Goal: Information Seeking & Learning: Learn about a topic

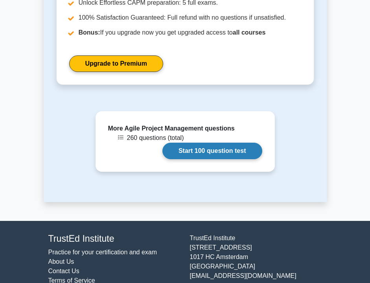
click at [184, 144] on link "Start 100 question test" at bounding box center [212, 151] width 100 height 17
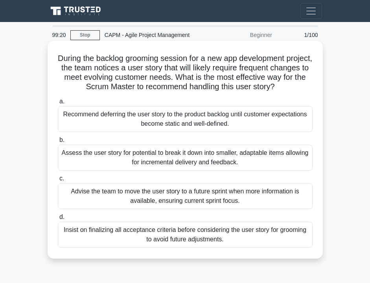
click at [210, 164] on div "Assess the user story for potential to break it down into smaller, adaptable it…" at bounding box center [185, 158] width 255 height 26
click at [58, 143] on input "b. Assess the user story for potential to break it down into smaller, adaptable…" at bounding box center [58, 140] width 0 height 5
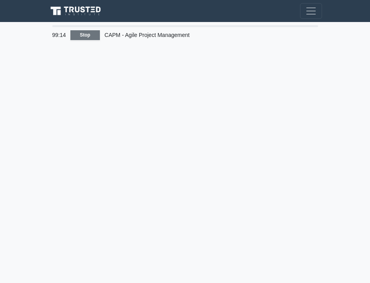
click at [95, 35] on link "Stop" at bounding box center [84, 35] width 29 height 10
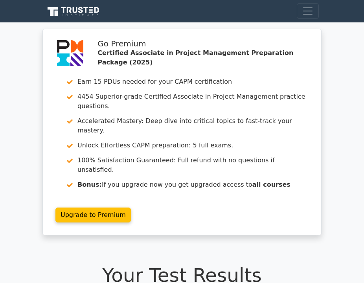
click at [308, 15] on span "Toggle navigation" at bounding box center [308, 11] width 12 height 12
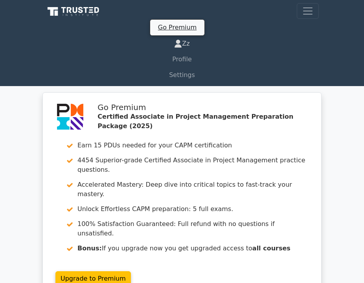
click at [186, 45] on link "Zz" at bounding box center [182, 44] width 274 height 16
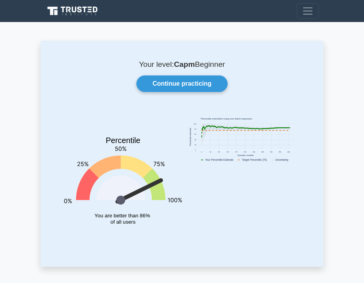
click at [153, 177] on icon at bounding box center [154, 184] width 22 height 31
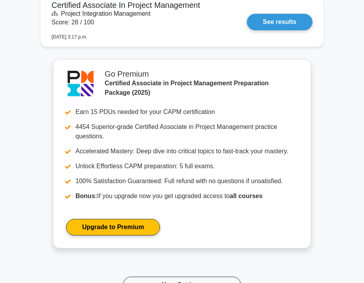
scroll to position [4042, 0]
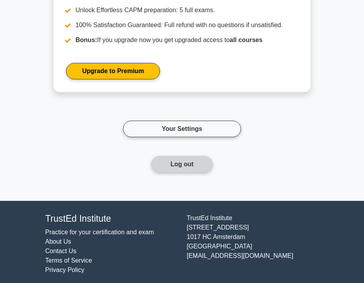
click at [197, 166] on button "Log out" at bounding box center [182, 164] width 62 height 17
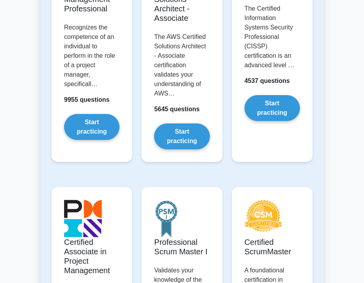
scroll to position [375, 0]
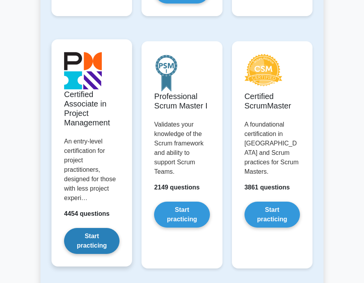
click at [104, 237] on link "Start practicing" at bounding box center [91, 241] width 55 height 26
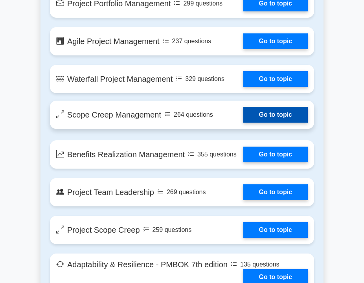
scroll to position [1579, 0]
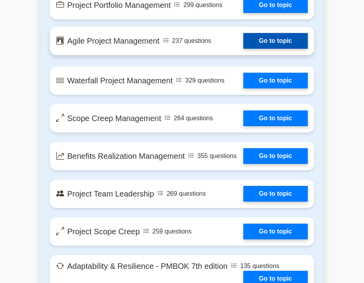
click at [280, 44] on link "Go to topic" at bounding box center [275, 41] width 65 height 16
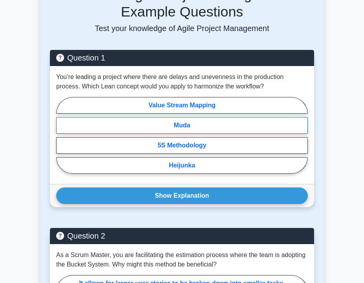
scroll to position [409, 0]
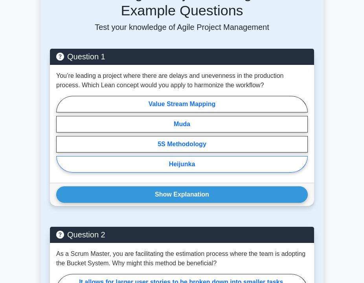
click at [189, 169] on label "Heijunka" at bounding box center [182, 164] width 252 height 17
click at [61, 139] on input "Heijunka" at bounding box center [58, 136] width 5 height 5
radio input "true"
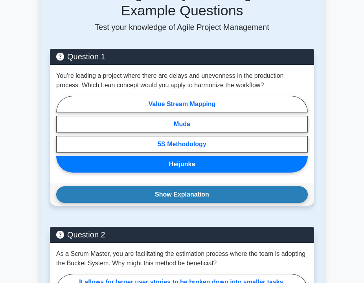
click at [199, 199] on button "Show Explanation" at bounding box center [182, 194] width 252 height 17
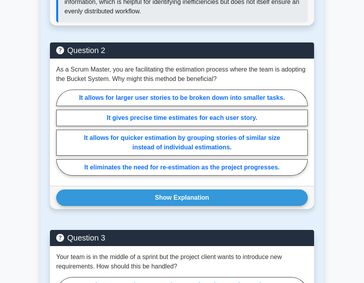
scroll to position [717, 0]
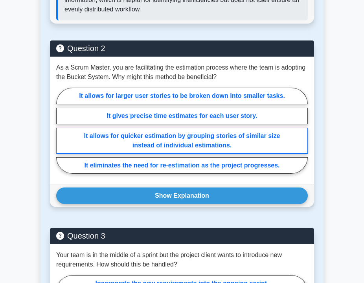
click at [171, 149] on label "It allows for quicker estimation by grouping stories of similar size instead of…" at bounding box center [182, 141] width 252 height 26
click at [61, 136] on input "It allows for quicker estimation by grouping stories of similar size instead of…" at bounding box center [58, 133] width 5 height 5
radio input "true"
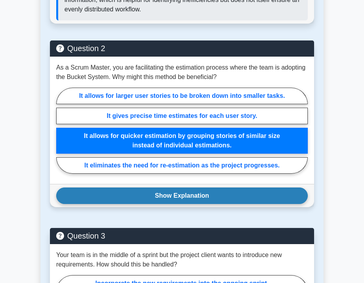
click at [170, 192] on button "Show Explanation" at bounding box center [182, 196] width 252 height 17
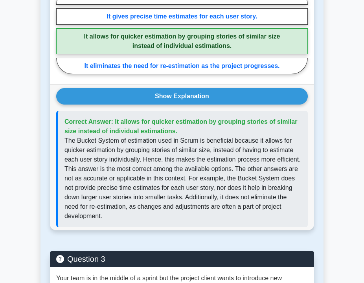
scroll to position [822, 0]
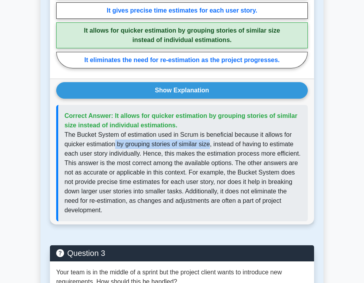
drag, startPoint x: 116, startPoint y: 144, endPoint x: 210, endPoint y: 144, distance: 94.4
click at [210, 144] on p "The Bucket System of estimation used in Scrum is beneficial because it allows f…" at bounding box center [183, 172] width 237 height 85
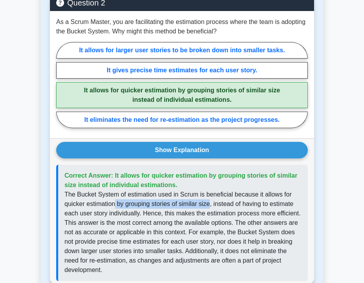
scroll to position [754, 0]
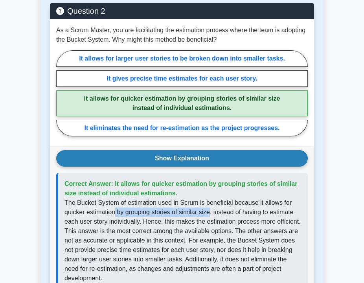
click at [213, 159] on button "Show Explanation" at bounding box center [182, 158] width 252 height 17
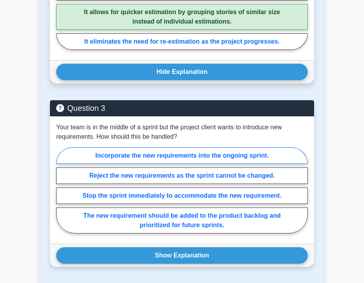
scroll to position [852, 0]
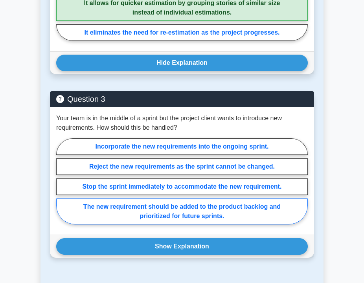
click at [182, 217] on label "The new requirement should be added to the product backlog and prioritized for …" at bounding box center [182, 212] width 252 height 26
click at [61, 186] on input "The new requirement should be added to the product backlog and prioritized for …" at bounding box center [58, 183] width 5 height 5
radio input "true"
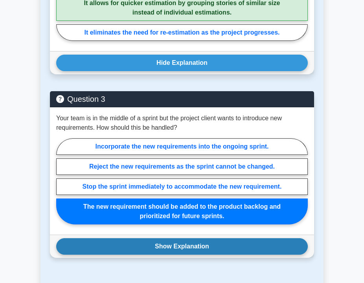
click at [189, 244] on button "Show Explanation" at bounding box center [182, 246] width 252 height 17
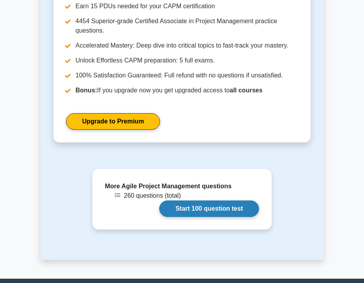
scroll to position [1329, 0]
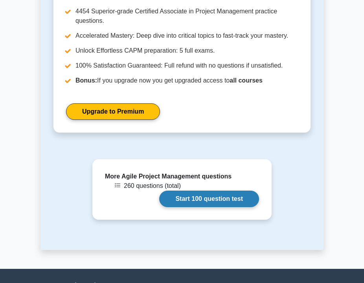
click at [188, 201] on link "Start 100 question test" at bounding box center [209, 199] width 100 height 17
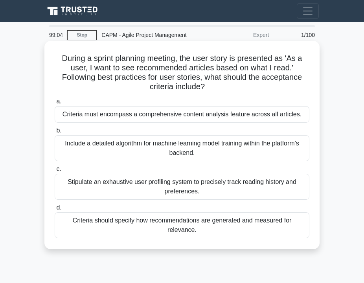
click at [149, 191] on div "Stipulate an exhaustive user profiling system to precisely track reading histor…" at bounding box center [182, 187] width 255 height 26
click at [55, 172] on input "c. Stipulate an exhaustive user profiling system to precisely track reading his…" at bounding box center [55, 169] width 0 height 5
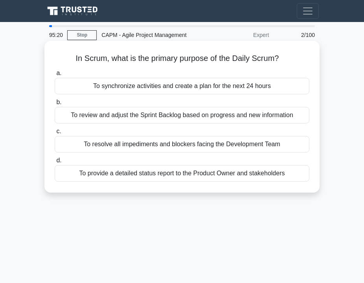
click at [153, 88] on div "To synchronize activities and create a plan for the next 24 hours" at bounding box center [182, 86] width 255 height 17
click at [55, 76] on input "a. To synchronize activities and create a plan for the next 24 hours" at bounding box center [55, 73] width 0 height 5
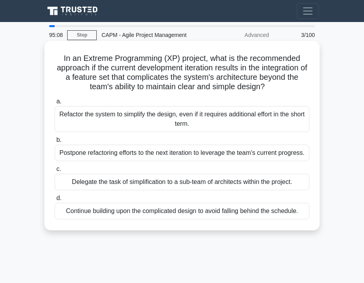
click at [136, 116] on div "Refactor the system to simplify the design, even if it requires additional effo…" at bounding box center [182, 119] width 255 height 26
click at [55, 104] on input "a. Refactor the system to simplify the design, even if it requires additional e…" at bounding box center [55, 101] width 0 height 5
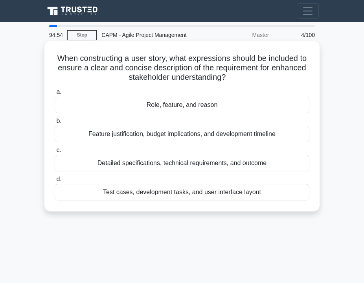
click at [149, 105] on div "Role, feature, and reason" at bounding box center [182, 105] width 255 height 17
click at [55, 95] on input "a. Role, feature, and reason" at bounding box center [55, 92] width 0 height 5
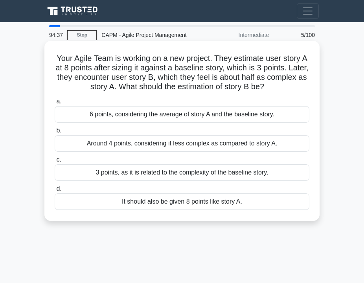
click at [125, 146] on div "Around 4 points, considering it less complex as compared to story A." at bounding box center [182, 143] width 255 height 17
click at [55, 133] on input "b. Around 4 points, considering it less complex as compared to story A." at bounding box center [55, 130] width 0 height 5
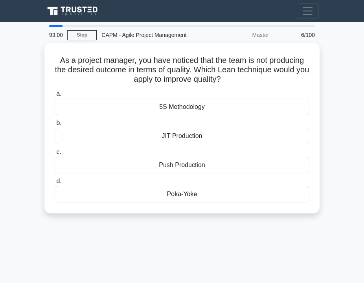
click at [203, 196] on div "Poka-Yoke" at bounding box center [182, 194] width 255 height 17
click at [55, 184] on input "d. Poka-Yoke" at bounding box center [55, 181] width 0 height 5
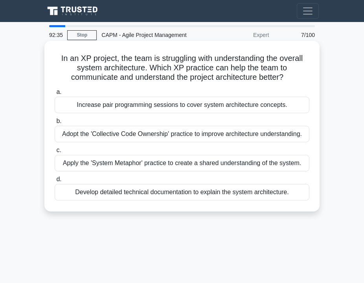
click at [221, 168] on div "Apply the 'System Metaphor' practice to create a shared understanding of the sy…" at bounding box center [182, 163] width 255 height 17
click at [55, 153] on input "c. Apply the 'System Metaphor' practice to create a shared understanding of the…" at bounding box center [55, 150] width 0 height 5
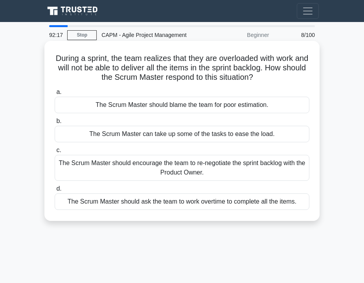
click at [151, 173] on div "The Scrum Master should encourage the team to re-negotiate the sprint backlog w…" at bounding box center [182, 168] width 255 height 26
click at [55, 153] on input "c. The Scrum Master should encourage the team to re-negotiate the sprint backlo…" at bounding box center [55, 150] width 0 height 5
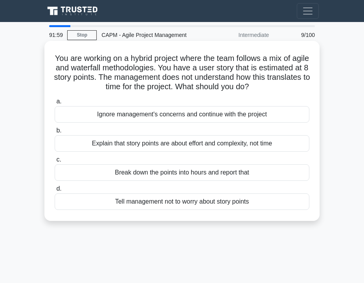
click at [184, 141] on div "Explain that story points are about effort and complexity, not time" at bounding box center [182, 143] width 255 height 17
click at [55, 133] on input "b. Explain that story points are about effort and complexity, not time" at bounding box center [55, 130] width 0 height 5
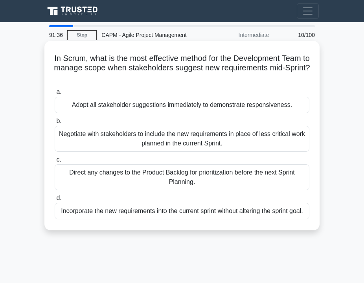
drag, startPoint x: 240, startPoint y: 57, endPoint x: 196, endPoint y: 74, distance: 47.0
click at [196, 74] on h5 "In Scrum, what is the most effective method for the Development Team to manage …" at bounding box center [182, 67] width 256 height 29
click at [172, 182] on div "Direct any changes to the Product Backlog for prioritization before the next Sp…" at bounding box center [182, 177] width 255 height 26
click at [55, 162] on input "c. Direct any changes to the Product Backlog for prioritization before the next…" at bounding box center [55, 159] width 0 height 5
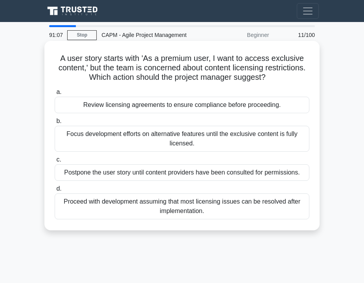
click at [156, 109] on div "Review licensing agreements to ensure compliance before proceeding." at bounding box center [182, 105] width 255 height 17
click at [55, 95] on input "a. Review licensing agreements to ensure compliance before proceeding." at bounding box center [55, 92] width 0 height 5
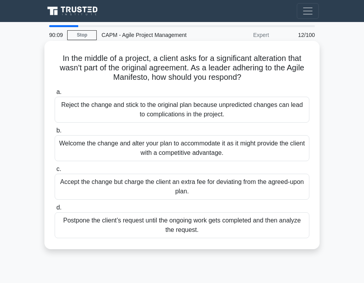
click at [135, 146] on div "Welcome the change and alter your plan to accommodate it as it might provide th…" at bounding box center [182, 148] width 255 height 26
click at [55, 133] on input "b. Welcome the change and alter your plan to accommodate it as it might provide…" at bounding box center [55, 130] width 0 height 5
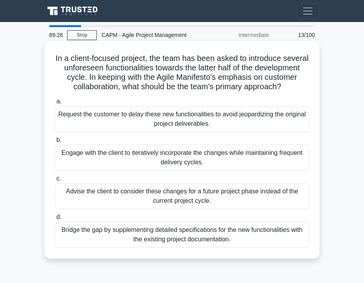
click at [132, 155] on div "Engage with the client to iteratively incorporate the changes while maintaining…" at bounding box center [182, 158] width 255 height 26
click at [55, 143] on input "b. Engage with the client to iteratively incorporate the changes while maintain…" at bounding box center [55, 140] width 0 height 5
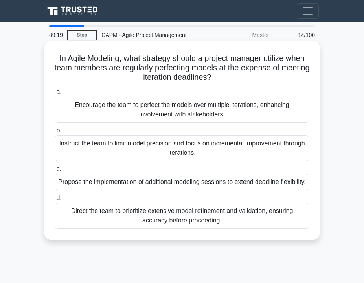
drag, startPoint x: 126, startPoint y: 69, endPoint x: 215, endPoint y: 77, distance: 89.6
click at [215, 77] on h5 "In Agile Modeling, what strategy should a project manager utilize when team mem…" at bounding box center [182, 67] width 256 height 29
click at [177, 158] on div "Instruct the team to limit model precision and focus on incremental improvement…" at bounding box center [182, 148] width 255 height 26
click at [55, 133] on input "b. Instruct the team to limit model precision and focus on incremental improvem…" at bounding box center [55, 130] width 0 height 5
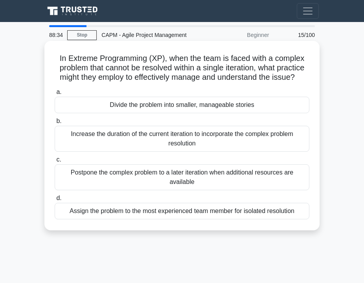
click at [171, 106] on div "Divide the problem into smaller, manageable stories" at bounding box center [182, 105] width 255 height 17
click at [55, 95] on input "a. Divide the problem into smaller, manageable stories" at bounding box center [55, 92] width 0 height 5
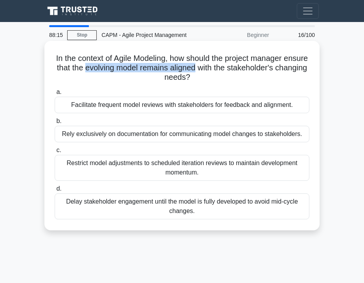
drag, startPoint x: 87, startPoint y: 67, endPoint x: 197, endPoint y: 71, distance: 110.2
click at [197, 71] on h5 "In the context of Agile Modeling, how should the project manager ensure that th…" at bounding box center [182, 67] width 256 height 29
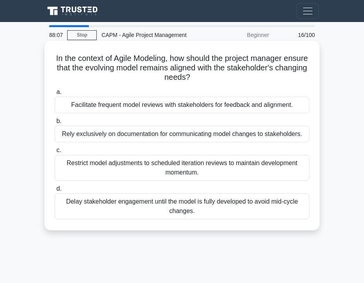
click at [173, 105] on div "Facilitate frequent model reviews with stakeholders for feedback and alignment." at bounding box center [182, 105] width 255 height 17
click at [55, 95] on input "a. Facilitate frequent model reviews with stakeholders for feedback and alignme…" at bounding box center [55, 92] width 0 height 5
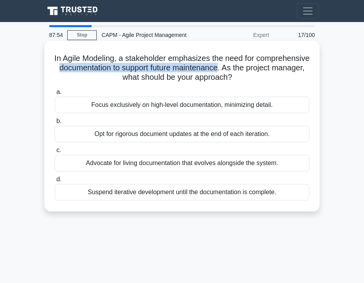
drag, startPoint x: 58, startPoint y: 68, endPoint x: 219, endPoint y: 70, distance: 160.9
click at [219, 70] on h5 "In Agile Modeling, a stakeholder emphasizes the need for comprehensive document…" at bounding box center [182, 67] width 256 height 29
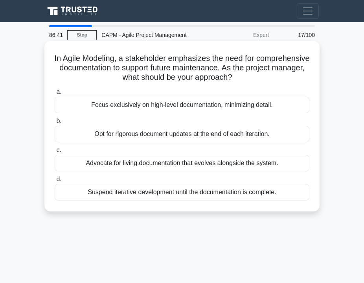
click at [183, 167] on div "Advocate for living documentation that evolves alongside the system." at bounding box center [182, 163] width 255 height 17
click at [55, 153] on input "c. Advocate for living documentation that evolves alongside the system." at bounding box center [55, 150] width 0 height 5
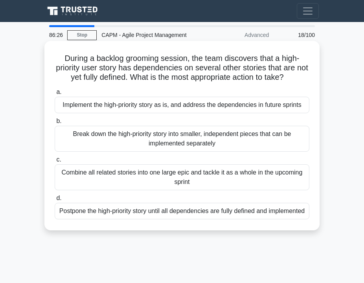
click at [171, 147] on div "Break down the high-priority story into smaller, independent pieces that can be…" at bounding box center [182, 139] width 255 height 26
click at [55, 124] on input "b. Break down the high-priority story into smaller, independent pieces that can…" at bounding box center [55, 121] width 0 height 5
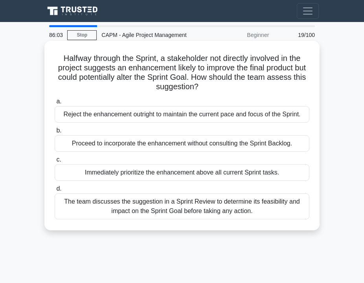
click at [105, 204] on div "The team discusses the suggestion in a Sprint Review to determine its feasibili…" at bounding box center [182, 207] width 255 height 26
click at [55, 192] on input "d. The team discusses the suggestion in a Sprint Review to determine its feasib…" at bounding box center [55, 188] width 0 height 5
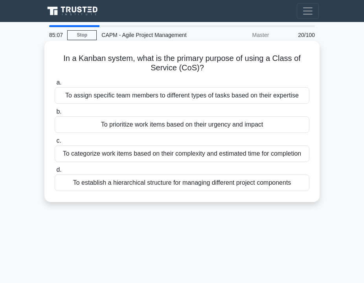
click at [154, 126] on div "To prioritize work items based on their urgency and impact" at bounding box center [182, 124] width 255 height 17
click at [55, 114] on input "b. To prioritize work items based on their urgency and impact" at bounding box center [55, 111] width 0 height 5
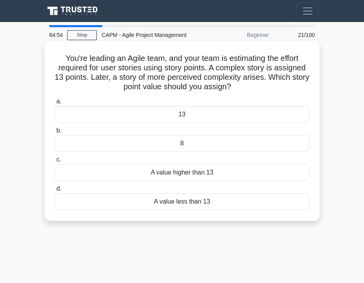
click at [169, 175] on div "A value higher than 13" at bounding box center [182, 172] width 255 height 17
click at [55, 162] on input "c. A value higher than 13" at bounding box center [55, 159] width 0 height 5
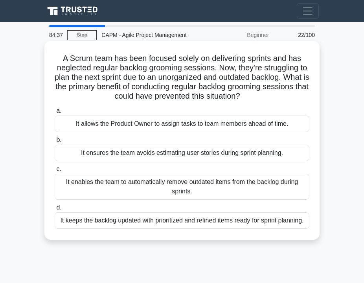
drag, startPoint x: 179, startPoint y: 87, endPoint x: 260, endPoint y: 95, distance: 81.4
click at [260, 95] on h5 "A Scrum team has been focused solely on delivering sprints and has neglected re…" at bounding box center [182, 77] width 256 height 48
click at [124, 221] on div "It keeps the backlog updated with prioritized and refined items ready for sprin…" at bounding box center [182, 220] width 255 height 17
click at [55, 210] on input "d. It keeps the backlog updated with prioritized and refined items ready for sp…" at bounding box center [55, 207] width 0 height 5
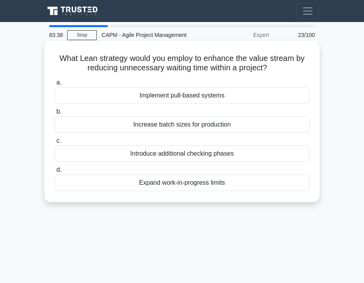
click at [162, 98] on div "Implement pull-based systems" at bounding box center [182, 95] width 255 height 17
click at [55, 85] on input "a. Implement pull-based systems" at bounding box center [55, 82] width 0 height 5
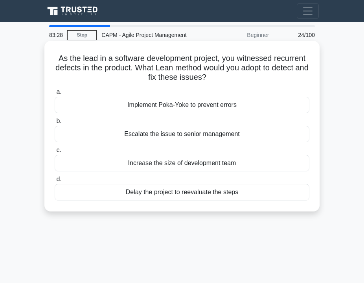
click at [182, 103] on div "Implement Poka-Yoke to prevent errors" at bounding box center [182, 105] width 255 height 17
click at [55, 95] on input "a. Implement Poka-Yoke to prevent errors" at bounding box center [55, 92] width 0 height 5
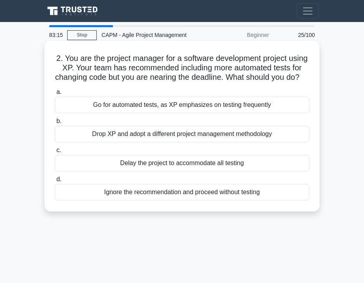
click at [173, 102] on div "Go for automated tests, as XP emphasizes on testing frequently" at bounding box center [182, 105] width 255 height 17
click at [55, 95] on input "a. Go for automated tests, as XP emphasizes on testing frequently" at bounding box center [55, 92] width 0 height 5
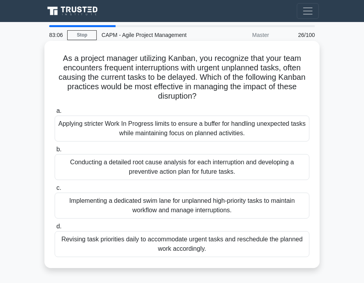
drag, startPoint x: 100, startPoint y: 78, endPoint x: 197, endPoint y: 97, distance: 98.7
click at [197, 97] on h5 "As a project manager utilizing Kanban, you recognize that your team encounters …" at bounding box center [182, 77] width 256 height 48
click at [217, 205] on div "Implementing a dedicated swim lane for unplanned high-priority tasks to maintai…" at bounding box center [182, 206] width 255 height 26
click at [55, 191] on input "c. Implementing a dedicated swim lane for unplanned high-priority tasks to main…" at bounding box center [55, 188] width 0 height 5
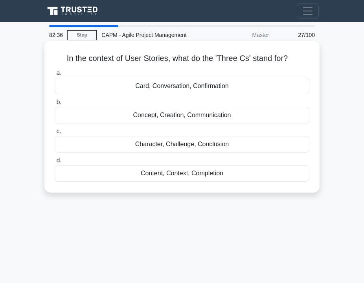
click at [177, 89] on div "Card, Conversation, Confirmation" at bounding box center [182, 86] width 255 height 17
click at [55, 76] on input "a. Card, Conversation, Confirmation" at bounding box center [55, 73] width 0 height 5
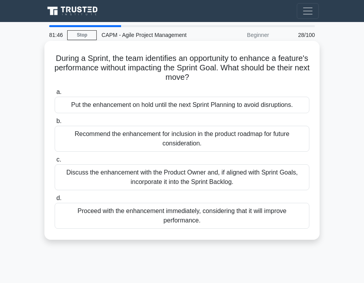
click at [108, 144] on div "Recommend the enhancement for inclusion in the product roadmap for future consi…" at bounding box center [182, 139] width 255 height 26
click at [55, 124] on input "b. Recommend the enhancement for inclusion in the product roadmap for future co…" at bounding box center [55, 121] width 0 height 5
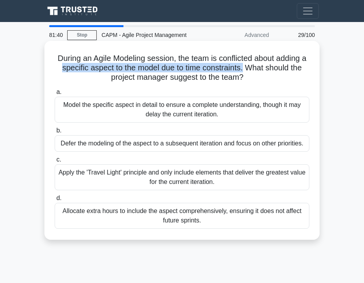
drag, startPoint x: 81, startPoint y: 66, endPoint x: 243, endPoint y: 71, distance: 162.9
click at [243, 71] on h5 "During an Agile Modeling session, the team is conflicted about adding a specifi…" at bounding box center [182, 67] width 256 height 29
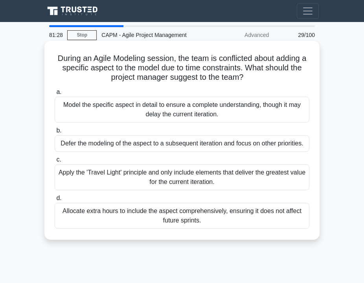
click at [171, 183] on div "Apply the 'Travel Light' principle and only include elements that deliver the g…" at bounding box center [182, 177] width 255 height 26
click at [55, 162] on input "c. Apply the 'Travel Light' principle and only include elements that deliver th…" at bounding box center [55, 159] width 0 height 5
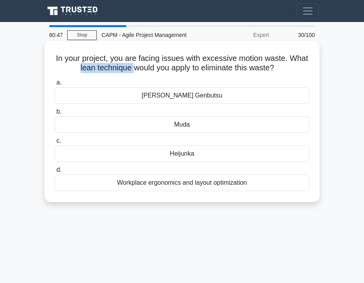
drag, startPoint x: 79, startPoint y: 68, endPoint x: 125, endPoint y: 85, distance: 49.0
click at [132, 71] on h5 "In your project, you are facing issues with excessive motion waste. What lean t…" at bounding box center [182, 63] width 256 height 20
click at [131, 180] on div "Workplace ergonomics and layout optimization" at bounding box center [182, 183] width 255 height 17
click at [55, 173] on input "d. Workplace ergonomics and layout optimization" at bounding box center [55, 170] width 0 height 5
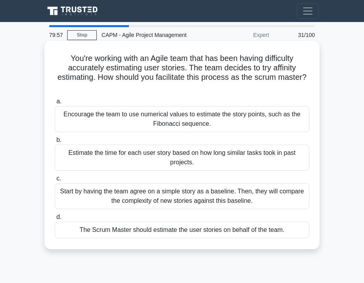
click at [203, 118] on div "Encourage the team to use numerical values to estimate the story points, such a…" at bounding box center [182, 119] width 255 height 26
click at [55, 104] on input "a. Encourage the team to use numerical values to estimate the story points, suc…" at bounding box center [55, 101] width 0 height 5
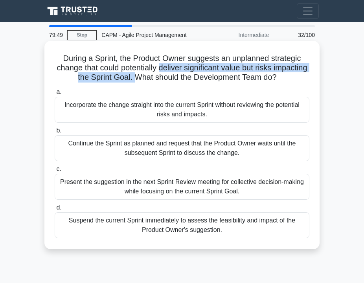
drag, startPoint x: 161, startPoint y: 69, endPoint x: 134, endPoint y: 81, distance: 29.4
click at [134, 81] on h5 "During a Sprint, the Product Owner suggests an unplanned strategic change that …" at bounding box center [182, 67] width 256 height 29
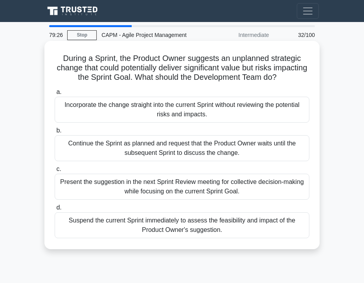
click at [151, 191] on div "Present the suggestion in the next Sprint Review meeting for collective decisio…" at bounding box center [182, 187] width 255 height 26
click at [55, 172] on input "c. Present the suggestion in the next Sprint Review meeting for collective deci…" at bounding box center [55, 169] width 0 height 5
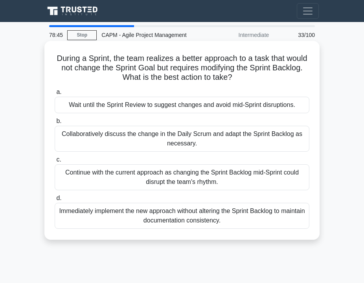
drag, startPoint x: 112, startPoint y: 57, endPoint x: 236, endPoint y: 75, distance: 125.5
click at [236, 75] on h5 "During a Sprint, the team realizes a better approach to a task that would not c…" at bounding box center [182, 67] width 256 height 29
click at [194, 68] on h5 "During a Sprint, the team realizes a better approach to a task that would not c…" at bounding box center [182, 67] width 256 height 29
click at [130, 139] on div "Collaboratively discuss the change in the Daily Scrum and adapt the Sprint Back…" at bounding box center [182, 139] width 255 height 26
click at [55, 124] on input "b. Collaboratively discuss the change in the Daily Scrum and adapt the Sprint B…" at bounding box center [55, 121] width 0 height 5
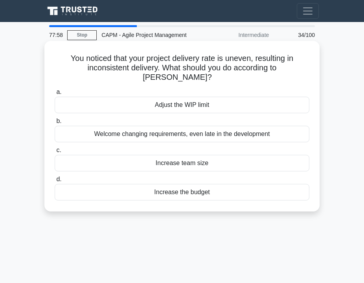
click at [186, 100] on div "Adjust the WIP limit" at bounding box center [182, 105] width 255 height 17
click at [55, 95] on input "a. Adjust the WIP limit" at bounding box center [55, 92] width 0 height 5
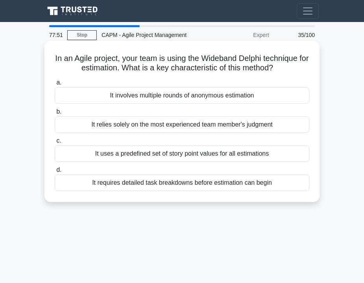
click at [136, 95] on div "It involves multiple rounds of anonymous estimation" at bounding box center [182, 95] width 255 height 17
click at [55, 85] on input "a. It involves multiple rounds of anonymous estimation" at bounding box center [55, 82] width 0 height 5
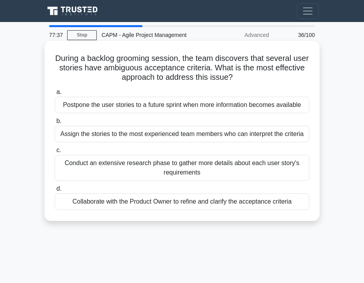
click at [179, 204] on div "Collaborate with the Product Owner to refine and clarify the acceptance criteria" at bounding box center [182, 202] width 255 height 17
click at [55, 192] on input "d. Collaborate with the Product Owner to refine and clarify the acceptance crit…" at bounding box center [55, 188] width 0 height 5
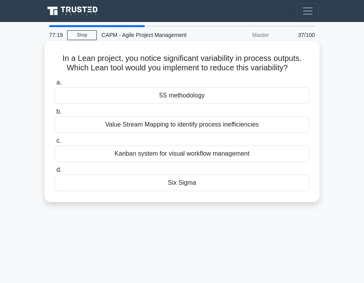
click at [188, 184] on div "Six Sigma" at bounding box center [182, 183] width 255 height 17
click at [55, 173] on input "d. Six Sigma" at bounding box center [55, 170] width 0 height 5
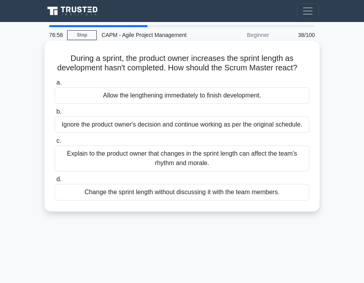
click at [159, 165] on div "Explain to the product owner that changes in the sprint length can affect the t…" at bounding box center [182, 159] width 255 height 26
click at [55, 144] on input "c. Explain to the product owner that changes in the sprint length can affect th…" at bounding box center [55, 140] width 0 height 5
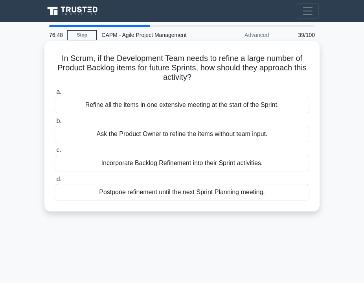
drag, startPoint x: 109, startPoint y: 59, endPoint x: 199, endPoint y: 79, distance: 92.2
click at [199, 79] on h5 "In Scrum, if the Development Team needs to refine a large number of Product Bac…" at bounding box center [182, 67] width 256 height 29
click at [129, 167] on div "Incorporate Backlog Refinement into their Sprint activities." at bounding box center [182, 163] width 255 height 17
click at [55, 153] on input "c. Incorporate Backlog Refinement into their Sprint activities." at bounding box center [55, 150] width 0 height 5
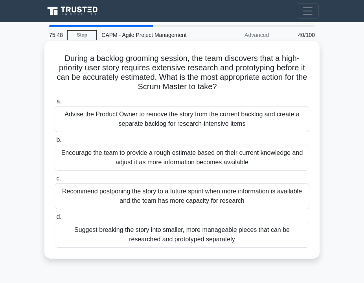
click at [136, 233] on div "Suggest breaking the story into smaller, more manageable pieces that can be res…" at bounding box center [182, 235] width 255 height 26
click at [55, 220] on input "d. Suggest breaking the story into smaller, more manageable pieces that can be …" at bounding box center [55, 217] width 0 height 5
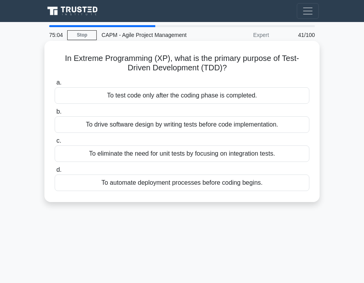
click at [114, 125] on div "To drive software design by writing tests before code implementation." at bounding box center [182, 124] width 255 height 17
click at [55, 114] on input "b. To drive software design by writing tests before code implementation." at bounding box center [55, 111] width 0 height 5
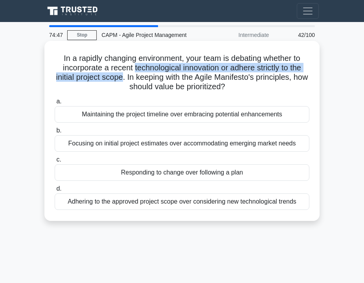
drag, startPoint x: 136, startPoint y: 67, endPoint x: 122, endPoint y: 81, distance: 19.7
click at [122, 81] on h5 "In a rapidly changing environment, your team is debating whether to incorporate…" at bounding box center [182, 72] width 256 height 39
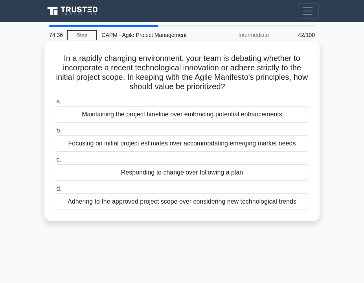
click at [151, 175] on div "Responding to change over following a plan" at bounding box center [182, 172] width 255 height 17
click at [55, 162] on input "c. Responding to change over following a plan" at bounding box center [55, 159] width 0 height 5
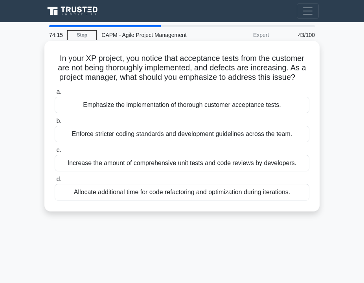
click at [118, 165] on div "Increase the amount of comprehensive unit tests and code reviews by developers." at bounding box center [182, 163] width 255 height 17
click at [55, 153] on input "c. Increase the amount of comprehensive unit tests and code reviews by develope…" at bounding box center [55, 150] width 0 height 5
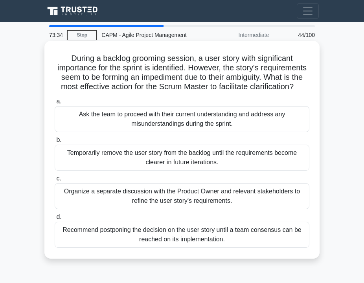
click at [164, 192] on div "Organize a separate discussion with the Product Owner and relevant stakeholders…" at bounding box center [182, 196] width 255 height 26
click at [55, 181] on input "c. Organize a separate discussion with the Product Owner and relevant stakehold…" at bounding box center [55, 178] width 0 height 5
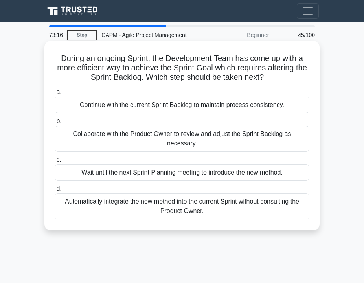
click at [118, 140] on div "Collaborate with the Product Owner to review and adjust the Sprint Backlog as n…" at bounding box center [182, 139] width 255 height 26
click at [55, 124] on input "b. Collaborate with the Product Owner to review and adjust the Sprint Backlog a…" at bounding box center [55, 121] width 0 height 5
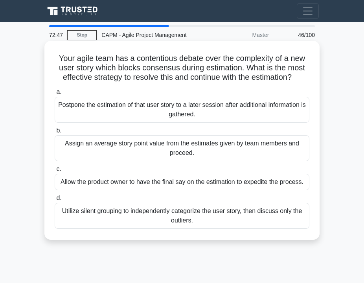
click at [133, 155] on div "Assign an average story point value from the estimates given by team members an…" at bounding box center [182, 148] width 255 height 26
click at [55, 133] on input "b. Assign an average story point value from the estimates given by team members…" at bounding box center [55, 130] width 0 height 5
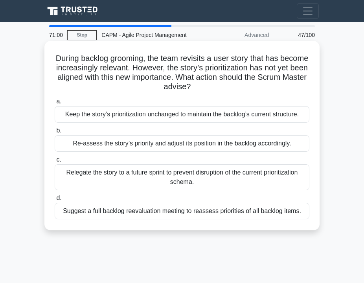
click at [130, 183] on div "Relegate the story to a future sprint to prevent disruption of the current prio…" at bounding box center [182, 177] width 255 height 26
click at [55, 162] on input "c. Relegate the story to a future sprint to prevent disruption of the current p…" at bounding box center [55, 159] width 0 height 5
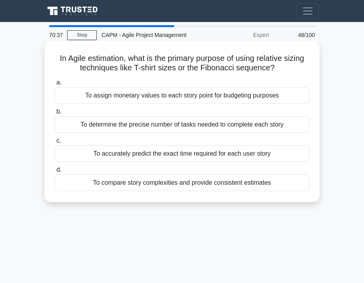
click at [131, 186] on div "To compare story complexities and provide consistent estimates" at bounding box center [182, 183] width 255 height 17
click at [55, 173] on input "d. To compare story complexities and provide consistent estimates" at bounding box center [55, 170] width 0 height 5
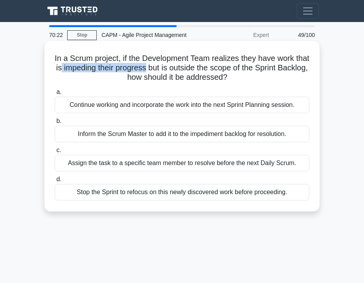
drag, startPoint x: 85, startPoint y: 69, endPoint x: 171, endPoint y: 70, distance: 85.7
click at [171, 70] on h5 "In a Scrum project, if the Development Team realizes they have work that is imp…" at bounding box center [182, 67] width 256 height 29
click at [137, 134] on div "Inform the Scrum Master to add it to the impediment backlog for resolution." at bounding box center [182, 134] width 255 height 17
click at [55, 124] on input "b. Inform the Scrum Master to add it to the impediment backlog for resolution." at bounding box center [55, 121] width 0 height 5
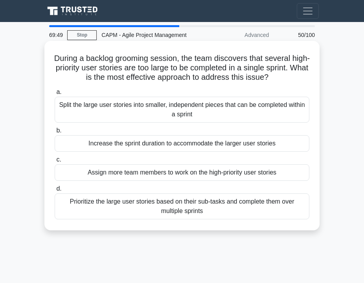
click at [157, 111] on div "Split the large user stories into smaller, independent pieces that can be compl…" at bounding box center [182, 110] width 255 height 26
click at [55, 95] on input "a. Split the large user stories into smaller, independent pieces that can be co…" at bounding box center [55, 92] width 0 height 5
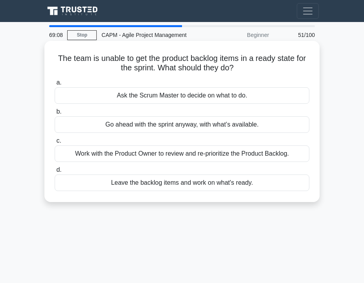
click at [155, 95] on div "Ask the Scrum Master to decide on what to do." at bounding box center [182, 95] width 255 height 17
click at [55, 85] on input "a. Ask the Scrum Master to decide on what to do." at bounding box center [55, 82] width 0 height 5
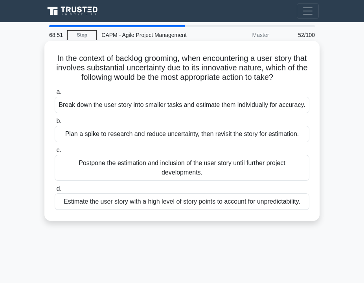
click at [101, 104] on div "Break down the user story into smaller tasks and estimate them individually for…" at bounding box center [182, 105] width 255 height 17
click at [55, 95] on input "a. Break down the user story into smaller tasks and estimate them individually …" at bounding box center [55, 92] width 0 height 5
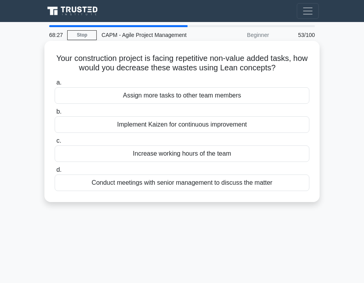
click at [145, 121] on div "Implement Kaizen for continuous improvement" at bounding box center [182, 124] width 255 height 17
click at [55, 114] on input "b. Implement Kaizen for continuous improvement" at bounding box center [55, 111] width 0 height 5
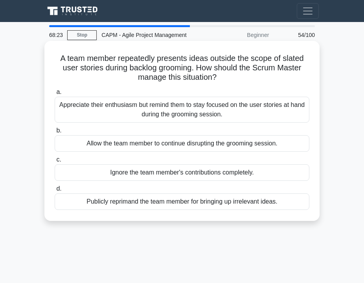
drag, startPoint x: 159, startPoint y: 59, endPoint x: 222, endPoint y: 76, distance: 65.8
click at [222, 76] on h5 "A team member repeatedly presents ideas outside the scope of slated user storie…" at bounding box center [182, 67] width 256 height 29
click at [185, 82] on h5 "A team member repeatedly presents ideas outside the scope of slated user storie…" at bounding box center [182, 67] width 256 height 29
click at [137, 113] on div "Appreciate their enthusiasm but remind them to stay focused on the user stories…" at bounding box center [182, 110] width 255 height 26
click at [55, 95] on input "a. Appreciate their enthusiasm but remind them to stay focused on the user stor…" at bounding box center [55, 92] width 0 height 5
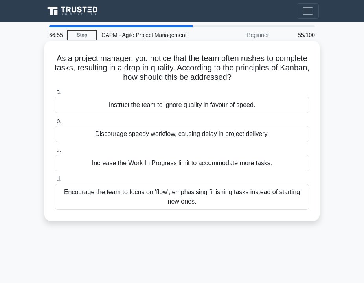
click at [140, 193] on div "Encourage the team to focus on 'flow', emphasising finishing tasks instead of s…" at bounding box center [182, 197] width 255 height 26
click at [55, 182] on input "d. Encourage the team to focus on 'flow', emphasising finishing tasks instead o…" at bounding box center [55, 179] width 0 height 5
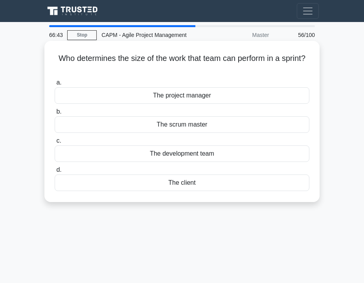
click at [149, 151] on div "The development team" at bounding box center [182, 154] width 255 height 17
click at [55, 144] on input "c. The development team" at bounding box center [55, 140] width 0 height 5
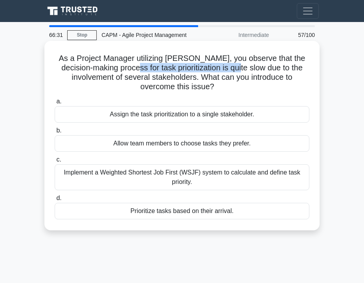
drag, startPoint x: 127, startPoint y: 67, endPoint x: 215, endPoint y: 70, distance: 88.2
click at [227, 70] on h5 "As a Project Manager utilizing Kanban, you observe that the decision-making pro…" at bounding box center [182, 72] width 256 height 39
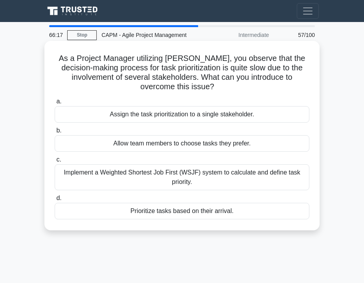
click at [109, 182] on div "Implement a Weighted Shortest Job First (WSJF) system to calculate and define t…" at bounding box center [182, 177] width 255 height 26
click at [55, 162] on input "c. Implement a Weighted Shortest Job First (WSJF) system to calculate and defin…" at bounding box center [55, 159] width 0 height 5
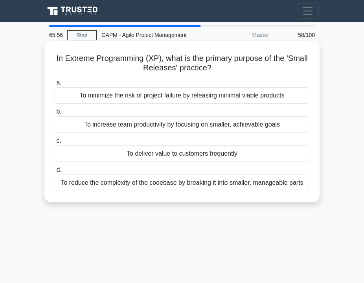
click at [144, 149] on div "To deliver value to customers frequently" at bounding box center [182, 154] width 255 height 17
click at [55, 144] on input "c. To deliver value to customers frequently" at bounding box center [55, 140] width 0 height 5
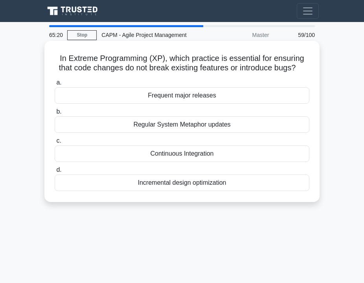
click at [175, 153] on div "Continuous Integration" at bounding box center [182, 154] width 255 height 17
click at [55, 144] on input "c. Continuous Integration" at bounding box center [55, 140] width 0 height 5
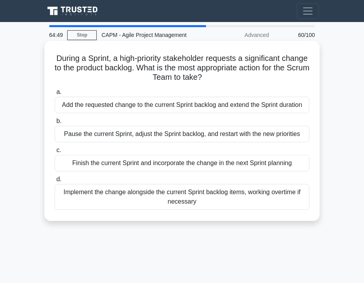
click at [128, 166] on div "Finish the current Sprint and incorporate the change in the next Sprint planning" at bounding box center [182, 163] width 255 height 17
click at [55, 153] on input "c. Finish the current Sprint and incorporate the change in the next Sprint plan…" at bounding box center [55, 150] width 0 height 5
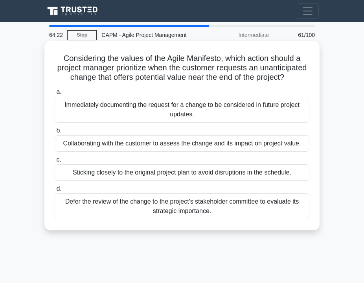
click at [95, 148] on div "Collaborating with the customer to assess the change and its impact on project …" at bounding box center [182, 143] width 255 height 17
click at [55, 133] on input "b. Collaborating with the customer to assess the change and its impact on proje…" at bounding box center [55, 130] width 0 height 5
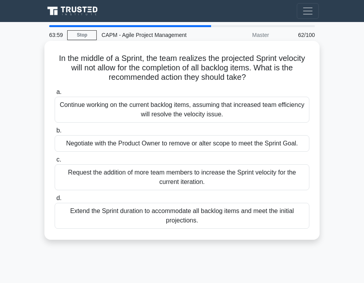
drag, startPoint x: 146, startPoint y: 56, endPoint x: 252, endPoint y: 76, distance: 107.5
click at [251, 76] on h5 "In the middle of a Sprint, the team realizes the projected Sprint velocity will…" at bounding box center [182, 67] width 256 height 29
click at [143, 147] on div "Negotiate with the Product Owner to remove or alter scope to meet the Sprint Go…" at bounding box center [182, 143] width 255 height 17
click at [55, 133] on input "b. Negotiate with the Product Owner to remove or alter scope to meet the Sprint…" at bounding box center [55, 130] width 0 height 5
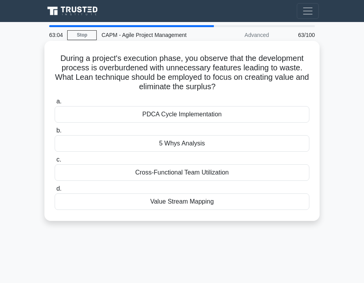
click at [155, 207] on div "Value Stream Mapping" at bounding box center [182, 202] width 255 height 17
click at [55, 192] on input "d. Value Stream Mapping" at bounding box center [55, 188] width 0 height 5
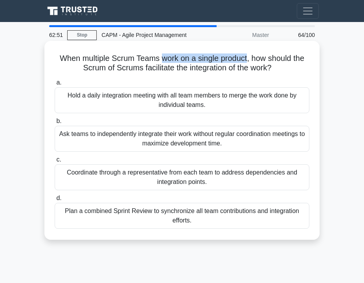
drag, startPoint x: 164, startPoint y: 57, endPoint x: 247, endPoint y: 58, distance: 83.0
click at [247, 58] on h5 "When multiple Scrum Teams work on a single product, how should the Scrum of Scr…" at bounding box center [182, 63] width 256 height 20
click at [148, 216] on div "Plan a combined Sprint Review to synchronize all team contributions and integra…" at bounding box center [182, 216] width 255 height 26
click at [55, 201] on input "d. Plan a combined Sprint Review to synchronize all team contributions and inte…" at bounding box center [55, 198] width 0 height 5
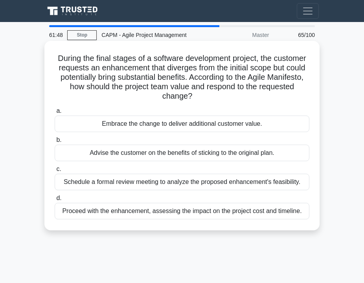
click at [159, 125] on div "Embrace the change to deliver additional customer value." at bounding box center [182, 124] width 255 height 17
click at [55, 114] on input "a. Embrace the change to deliver additional customer value." at bounding box center [55, 111] width 0 height 5
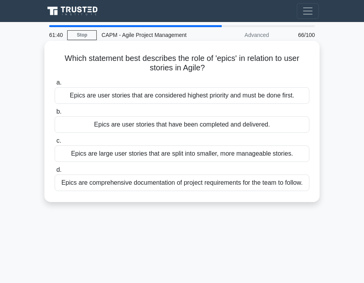
click at [149, 156] on div "Epics are large user stories that are split into smaller, more manageable stori…" at bounding box center [182, 154] width 255 height 17
click at [55, 144] on input "c. Epics are large user stories that are split into smaller, more manageable st…" at bounding box center [55, 140] width 0 height 5
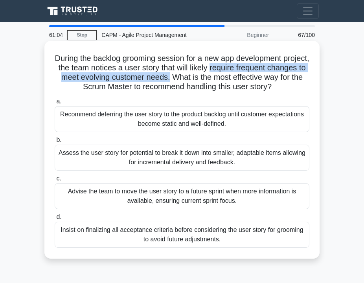
drag, startPoint x: 210, startPoint y: 68, endPoint x: 169, endPoint y: 79, distance: 43.1
click at [169, 79] on h5 "During the backlog grooming session for a new app development project, the team…" at bounding box center [182, 72] width 256 height 39
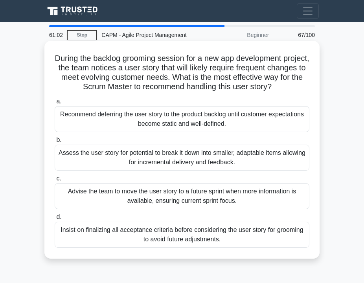
click at [157, 89] on h5 "During the backlog grooming session for a new app development project, the team…" at bounding box center [182, 72] width 256 height 39
click at [135, 164] on div "Assess the user story for potential to break it down into smaller, adaptable it…" at bounding box center [182, 158] width 255 height 26
click at [55, 143] on input "b. Assess the user story for potential to break it down into smaller, adaptable…" at bounding box center [55, 140] width 0 height 5
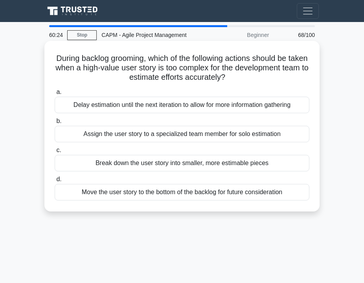
click at [146, 166] on div "Break down the user story into smaller, more estimable pieces" at bounding box center [182, 163] width 255 height 17
click at [55, 153] on input "c. Break down the user story into smaller, more estimable pieces" at bounding box center [55, 150] width 0 height 5
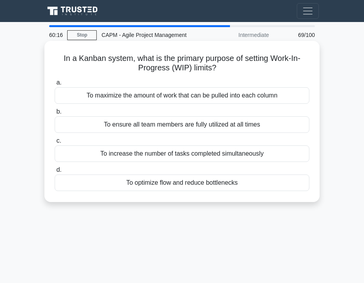
click at [150, 180] on div "To optimize flow and reduce bottlenecks" at bounding box center [182, 183] width 255 height 17
click at [55, 173] on input "d. To optimize flow and reduce bottlenecks" at bounding box center [55, 170] width 0 height 5
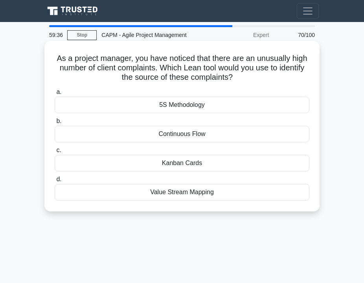
click at [214, 194] on div "Value Stream Mapping" at bounding box center [182, 192] width 255 height 17
click at [55, 182] on input "d. Value Stream Mapping" at bounding box center [55, 179] width 0 height 5
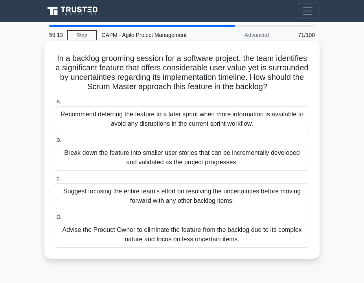
click at [152, 166] on div "Break down the feature into smaller user stories that can be incrementally deve…" at bounding box center [182, 158] width 255 height 26
click at [55, 143] on input "b. Break down the feature into smaller user stories that can be incrementally d…" at bounding box center [55, 140] width 0 height 5
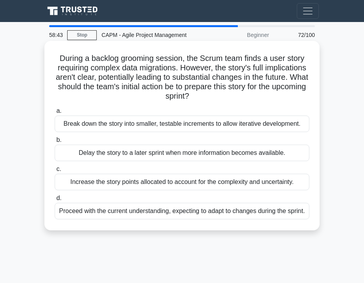
click at [146, 124] on div "Break down the story into smaller, testable increments to allow iterative devel…" at bounding box center [182, 124] width 255 height 17
click at [55, 114] on input "a. Break down the story into smaller, testable increments to allow iterative de…" at bounding box center [55, 111] width 0 height 5
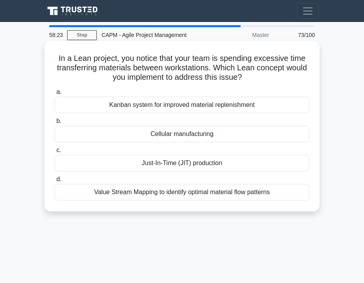
click at [160, 197] on div "Value Stream Mapping to identify optimal material flow patterns" at bounding box center [182, 192] width 255 height 17
click at [55, 182] on input "d. Value Stream Mapping to identify optimal material flow patterns" at bounding box center [55, 179] width 0 height 5
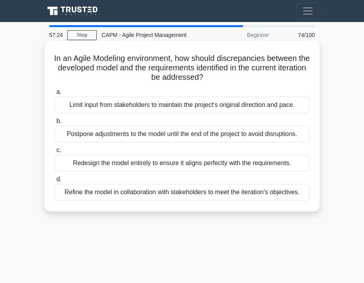
click at [155, 195] on div "Refine the model in collaboration with stakeholders to meet the iteration's obj…" at bounding box center [182, 192] width 255 height 17
click at [55, 182] on input "d. Refine the model in collaboration with stakeholders to meet the iteration's …" at bounding box center [55, 179] width 0 height 5
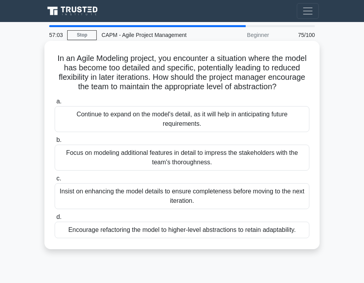
click at [141, 234] on div "Encourage refactoring the model to higher-level abstractions to retain adaptabi…" at bounding box center [182, 230] width 255 height 17
click at [55, 220] on input "d. Encourage refactoring the model to higher-level abstractions to retain adapt…" at bounding box center [55, 217] width 0 height 5
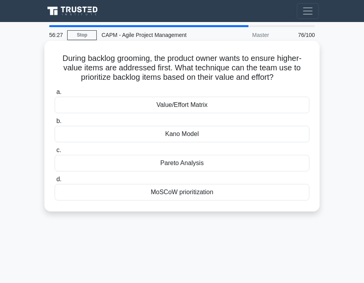
click at [144, 109] on div "Value/Effort Matrix" at bounding box center [182, 105] width 255 height 17
click at [55, 95] on input "a. Value/Effort Matrix" at bounding box center [55, 92] width 0 height 5
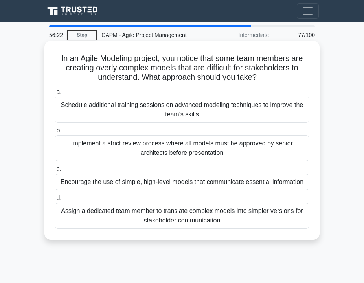
drag, startPoint x: 66, startPoint y: 67, endPoint x: 270, endPoint y: 79, distance: 204.9
click at [270, 80] on h5 "In an Agile Modeling project, you notice that some team members are creating ov…" at bounding box center [182, 67] width 256 height 29
click at [140, 183] on div "Encourage the use of simple, high-level models that communicate essential infor…" at bounding box center [182, 182] width 255 height 17
click at [55, 172] on input "c. Encourage the use of simple, high-level models that communicate essential in…" at bounding box center [55, 169] width 0 height 5
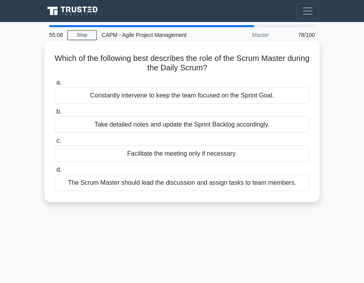
click at [153, 154] on div "Facilitate the meeting only if necessary." at bounding box center [182, 154] width 255 height 17
click at [55, 144] on input "c. Facilitate the meeting only if necessary." at bounding box center [55, 140] width 0 height 5
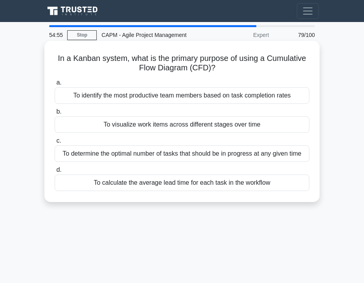
click at [142, 127] on div "To visualize work items across different stages over time" at bounding box center [182, 124] width 255 height 17
click at [55, 114] on input "b. To visualize work items across different stages over time" at bounding box center [55, 111] width 0 height 5
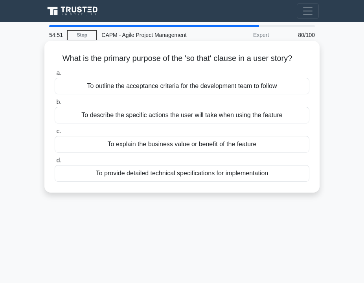
click at [122, 146] on div "To explain the business value or benefit of the feature" at bounding box center [182, 144] width 255 height 17
click at [55, 134] on input "c. To explain the business value or benefit of the feature" at bounding box center [55, 131] width 0 height 5
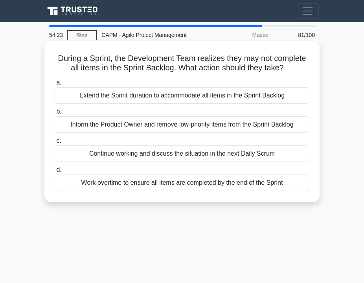
click at [134, 126] on div "Inform the Product Owner and remove low-priority items from the Sprint Backlog" at bounding box center [182, 124] width 255 height 17
click at [55, 114] on input "b. Inform the Product Owner and remove low-priority items from the Sprint Backl…" at bounding box center [55, 111] width 0 height 5
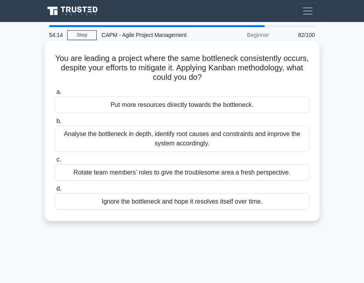
click at [133, 135] on div "Analyse the bottleneck in depth, identify root causes and constraints and impro…" at bounding box center [182, 139] width 255 height 26
click at [55, 124] on input "b. Analyse the bottleneck in depth, identify root causes and constraints and im…" at bounding box center [55, 121] width 0 height 5
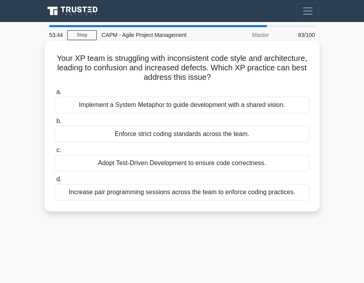
click at [140, 165] on div "Adopt Test-Driven Development to ensure code correctness." at bounding box center [182, 163] width 255 height 17
click at [55, 153] on input "c. Adopt Test-Driven Development to ensure code correctness." at bounding box center [55, 150] width 0 height 5
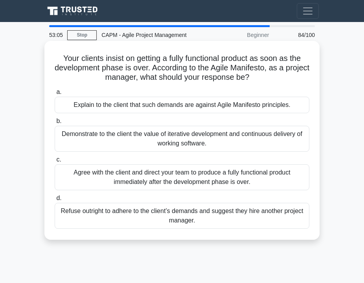
click at [142, 142] on div "Demonstrate to the client the value of iterative development and continuous del…" at bounding box center [182, 139] width 255 height 26
click at [55, 124] on input "b. Demonstrate to the client the value of iterative development and continuous …" at bounding box center [55, 121] width 0 height 5
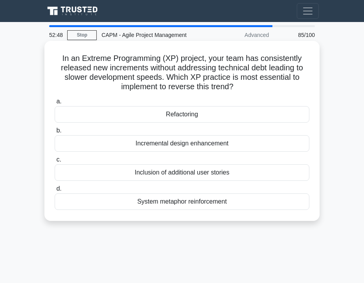
click at [141, 117] on div "Refactoring" at bounding box center [182, 114] width 255 height 17
click at [55, 104] on input "a. Refactoring" at bounding box center [55, 101] width 0 height 5
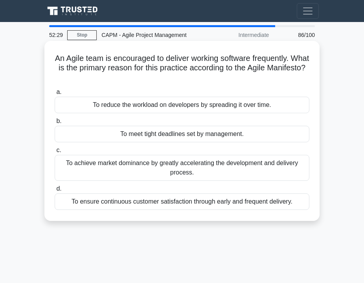
click at [124, 201] on div "To ensure continuous customer satisfaction through early and frequent delivery." at bounding box center [182, 202] width 255 height 17
click at [55, 192] on input "d. To ensure continuous customer satisfaction through early and frequent delive…" at bounding box center [55, 188] width 0 height 5
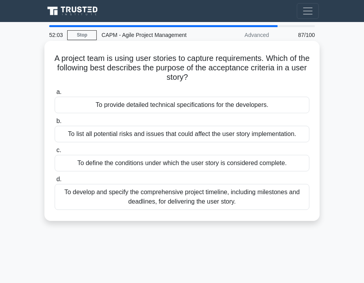
click at [113, 166] on div "To define the conditions under which the user story is considered complete." at bounding box center [182, 163] width 255 height 17
click at [55, 153] on input "c. To define the conditions under which the user story is considered complete." at bounding box center [55, 150] width 0 height 5
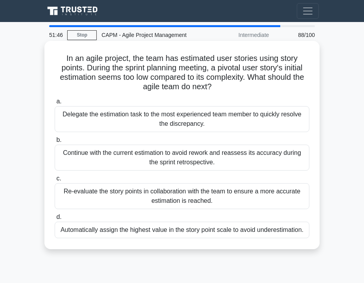
click at [120, 203] on div "Re-evaluate the story points in collaboration with the team to ensure a more ac…" at bounding box center [182, 196] width 255 height 26
click at [55, 181] on input "c. Re-evaluate the story points in collaboration with the team to ensure a more…" at bounding box center [55, 178] width 0 height 5
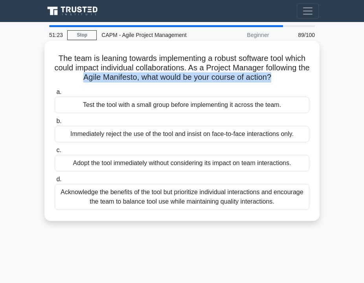
drag, startPoint x: 84, startPoint y: 78, endPoint x: 271, endPoint y: 78, distance: 186.8
click at [271, 78] on h5 "The team is leaning towards implementing a robust software tool which could imp…" at bounding box center [182, 67] width 256 height 29
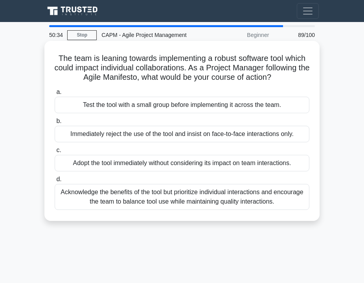
click at [147, 107] on div "Test the tool with a small group before implementing it across the team." at bounding box center [182, 105] width 255 height 17
click at [55, 95] on input "a. Test the tool with a small group before implementing it across the team." at bounding box center [55, 92] width 0 height 5
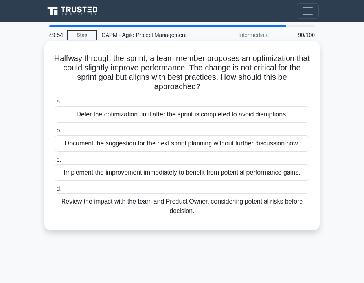
click at [110, 207] on div "Review the impact with the team and Product Owner, considering potential risks …" at bounding box center [182, 207] width 255 height 26
click at [55, 192] on input "d. Review the impact with the team and Product Owner, considering potential ris…" at bounding box center [55, 188] width 0 height 5
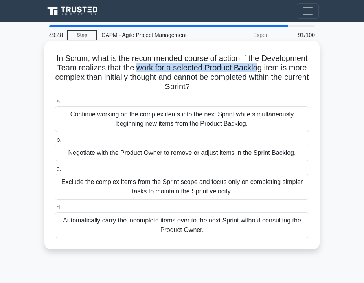
drag, startPoint x: 136, startPoint y: 68, endPoint x: 256, endPoint y: 71, distance: 120.0
click at [256, 71] on h5 "In Scrum, what is the recommended course of action if the Development Team real…" at bounding box center [182, 72] width 256 height 39
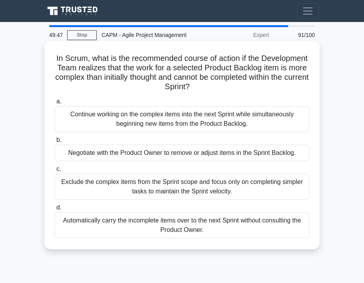
click at [206, 79] on h5 "In Scrum, what is the recommended course of action if the Development Team real…" at bounding box center [182, 72] width 256 height 39
click at [153, 154] on div "Negotiate with the Product Owner to remove or adjust items in the Sprint Backlo…" at bounding box center [182, 153] width 255 height 17
click at [55, 143] on input "b. Negotiate with the Product Owner to remove or adjust items in the Sprint Bac…" at bounding box center [55, 140] width 0 height 5
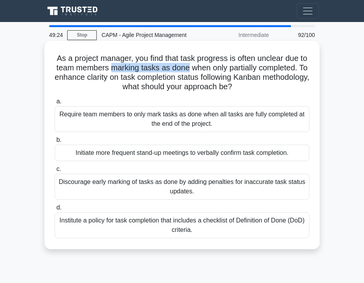
drag, startPoint x: 111, startPoint y: 68, endPoint x: 188, endPoint y: 67, distance: 77.1
click at [188, 67] on h5 "As a project manager, you find that task progress is often unclear due to team …" at bounding box center [182, 72] width 256 height 39
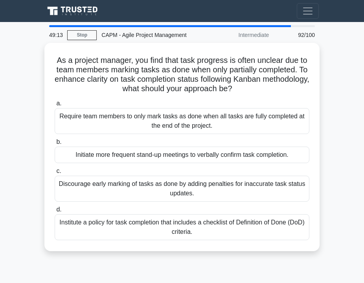
click at [135, 218] on div "Institute a policy for task completion that includes a checklist of Definition …" at bounding box center [182, 227] width 255 height 26
click at [55, 212] on input "d. Institute a policy for task completion that includes a checklist of Definiti…" at bounding box center [55, 209] width 0 height 5
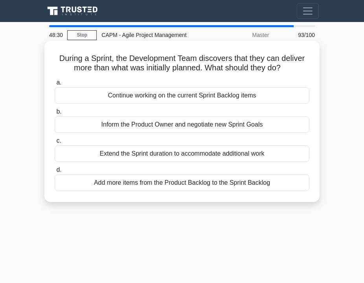
click at [243, 185] on div "Add more items from the Product Backlog to the Sprint Backlog" at bounding box center [182, 183] width 255 height 17
click at [55, 173] on input "d. Add more items from the Product Backlog to the Sprint Backlog" at bounding box center [55, 170] width 0 height 5
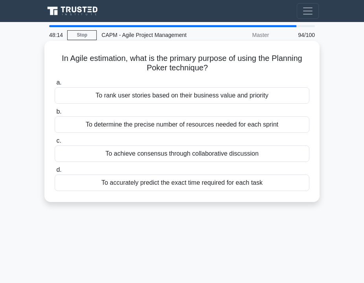
click at [156, 187] on div "To accurately predict the exact time required for each task" at bounding box center [182, 183] width 255 height 17
click at [55, 173] on input "d. To accurately predict the exact time required for each task" at bounding box center [55, 170] width 0 height 5
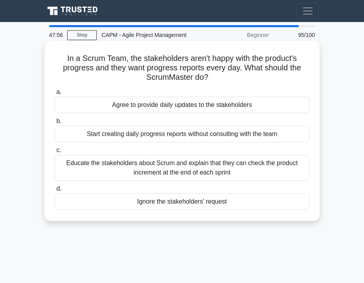
click at [139, 176] on div "Educate the stakeholders about Scrum and explain that they can check the produc…" at bounding box center [182, 168] width 255 height 26
click at [55, 153] on input "c. Educate the stakeholders about Scrum and explain that they can check the pro…" at bounding box center [55, 150] width 0 height 5
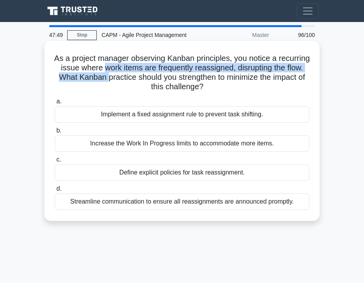
drag, startPoint x: 111, startPoint y: 74, endPoint x: 104, endPoint y: 67, distance: 9.5
click at [104, 67] on h5 "As a project manager observing Kanban principles, you notice a recurring issue …" at bounding box center [182, 72] width 256 height 39
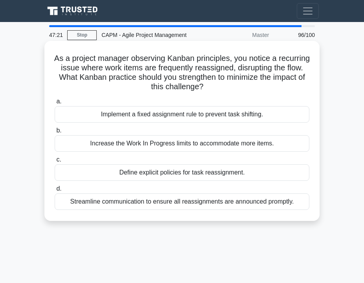
click at [165, 114] on div "Implement a fixed assignment rule to prevent task shifting." at bounding box center [182, 114] width 255 height 17
click at [55, 104] on input "a. Implement a fixed assignment rule to prevent task shifting." at bounding box center [55, 101] width 0 height 5
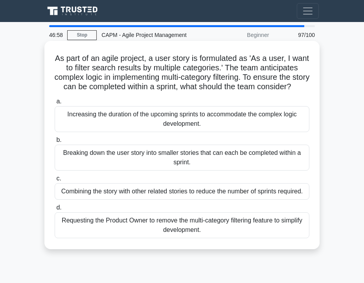
click at [165, 170] on div "Breaking down the user story into smaller stories that can each be completed wi…" at bounding box center [182, 158] width 255 height 26
click at [55, 143] on input "b. Breaking down the user story into smaller stories that can each be completed…" at bounding box center [55, 140] width 0 height 5
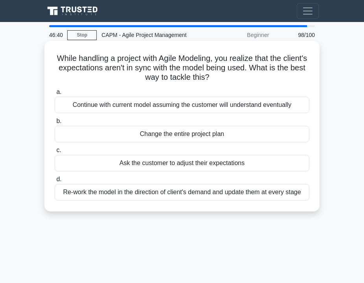
click at [149, 194] on div "Re-work the model in the direction of client's demand and update them at every …" at bounding box center [182, 192] width 255 height 17
click at [55, 182] on input "d. Re-work the model in the direction of client's demand and update them at eve…" at bounding box center [55, 179] width 0 height 5
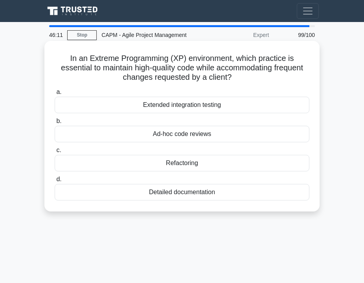
click at [215, 164] on div "Refactoring" at bounding box center [182, 163] width 255 height 17
click at [55, 153] on input "c. Refactoring" at bounding box center [55, 150] width 0 height 5
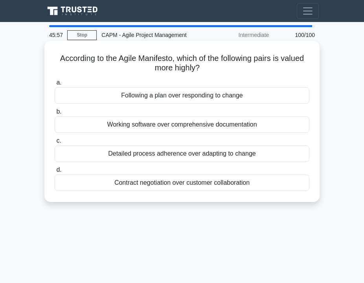
click at [156, 125] on div "Working software over comprehensive documentation" at bounding box center [182, 124] width 255 height 17
click at [55, 114] on input "b. Working software over comprehensive documentation" at bounding box center [55, 111] width 0 height 5
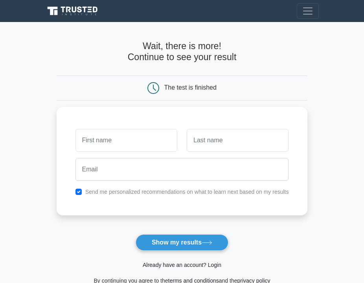
click at [209, 265] on link "Already have an account? Login" at bounding box center [182, 265] width 79 height 6
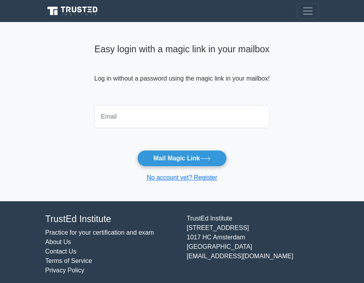
click at [179, 119] on input "email" at bounding box center [181, 116] width 175 height 23
type input "dzehan.73@gmai.com"
click at [182, 158] on button "Mail Magic Link" at bounding box center [181, 158] width 89 height 17
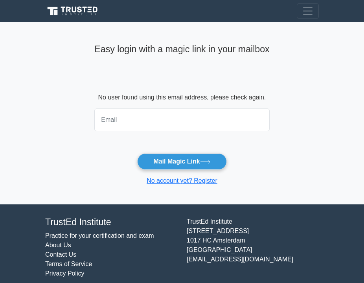
click at [163, 112] on input "email" at bounding box center [181, 120] width 175 height 23
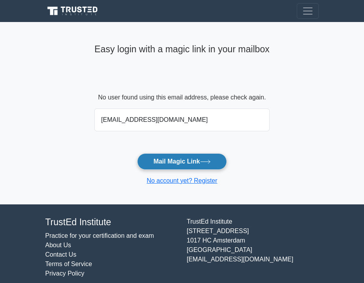
type input "dzehan.73@gmail.com"
click at [170, 164] on button "Mail Magic Link" at bounding box center [181, 161] width 89 height 17
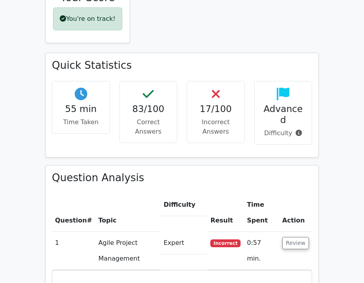
scroll to position [485, 0]
